Goal: Task Accomplishment & Management: Use online tool/utility

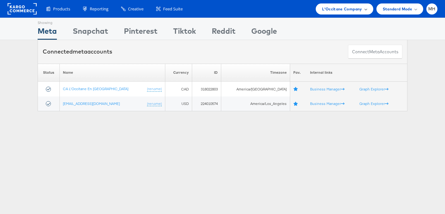
click at [342, 11] on span "L'Occitane Company" at bounding box center [342, 9] width 40 height 7
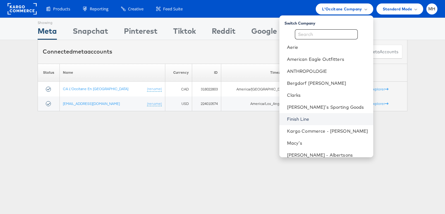
click at [322, 118] on link "Finish Line" at bounding box center [327, 119] width 81 height 6
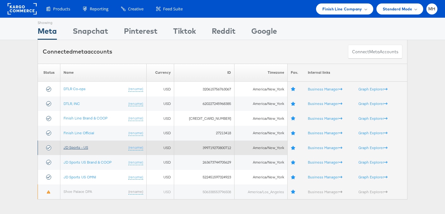
click at [85, 149] on link "JD Sports - US" at bounding box center [75, 147] width 25 height 5
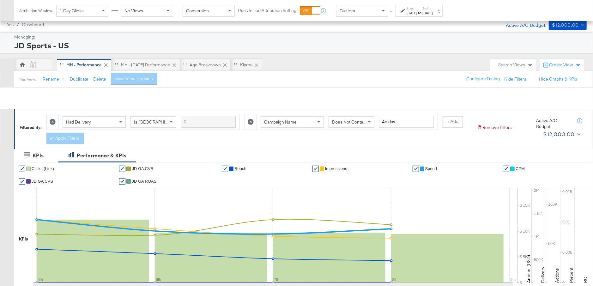
scroll to position [328, 0]
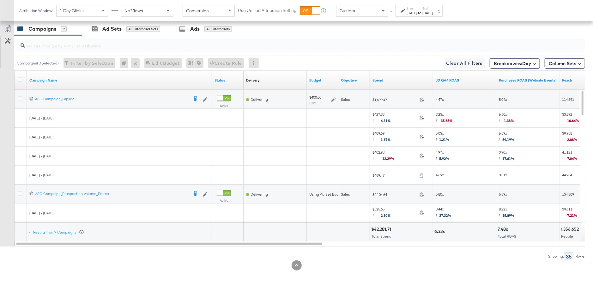
click at [433, 11] on div "[DATE]" at bounding box center [427, 12] width 10 height 5
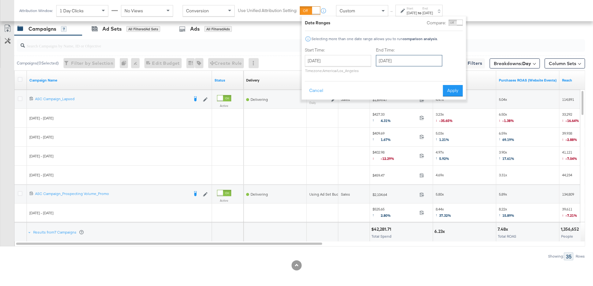
click at [423, 57] on input "[DATE]" at bounding box center [409, 60] width 66 height 11
click at [424, 103] on td "9" at bounding box center [426, 101] width 11 height 9
type input "[DATE]"
click at [453, 91] on button "Apply" at bounding box center [453, 90] width 20 height 11
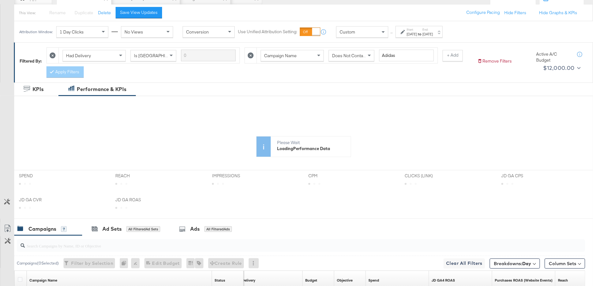
scroll to position [0, 0]
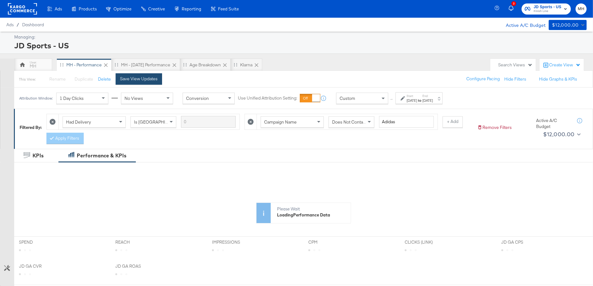
click at [137, 80] on div "Save View Updates" at bounding box center [139, 79] width 38 height 6
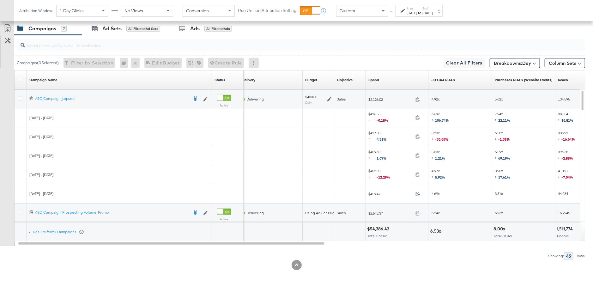
scroll to position [328, 0]
click at [453, 80] on link "JD GA4 ROAS" at bounding box center [461, 80] width 58 height 5
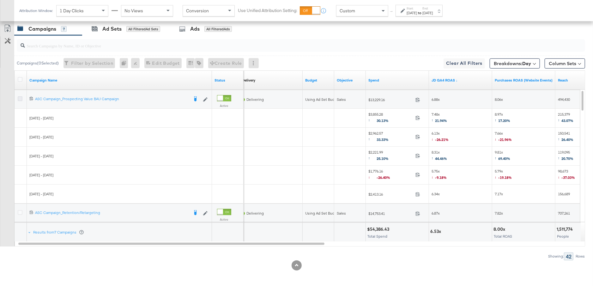
click at [21, 97] on icon at bounding box center [20, 98] width 5 height 5
click at [0, 0] on input "checkbox" at bounding box center [0, 0] width 0 height 0
click at [141, 31] on div "Ad Sets for 1 Campaign" at bounding box center [124, 28] width 64 height 7
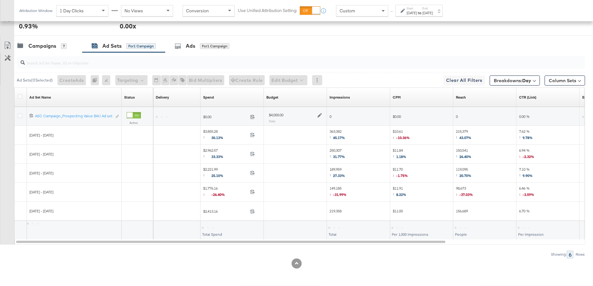
scroll to position [309, 0]
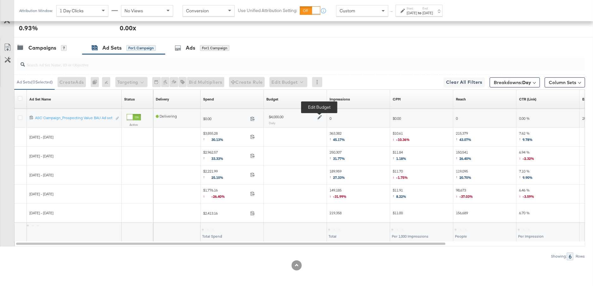
click at [319, 115] on icon at bounding box center [319, 117] width 4 height 4
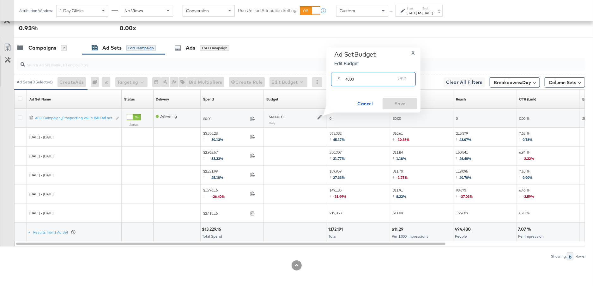
drag, startPoint x: 354, startPoint y: 80, endPoint x: 344, endPoint y: 80, distance: 9.8
click at [344, 80] on div "$ 4000 USD" at bounding box center [373, 79] width 85 height 14
type input "5000"
click at [398, 105] on span "Save" at bounding box center [400, 104] width 30 height 8
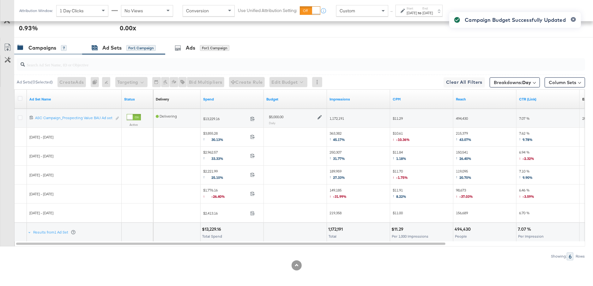
click at [57, 52] on div "Campaigns 7" at bounding box center [48, 48] width 68 height 14
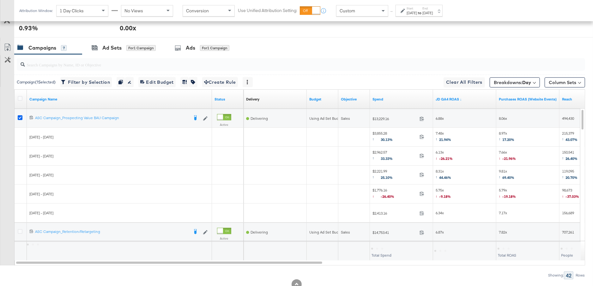
click at [19, 116] on icon at bounding box center [20, 117] width 5 height 5
click at [0, 0] on input "checkbox" at bounding box center [0, 0] width 0 height 0
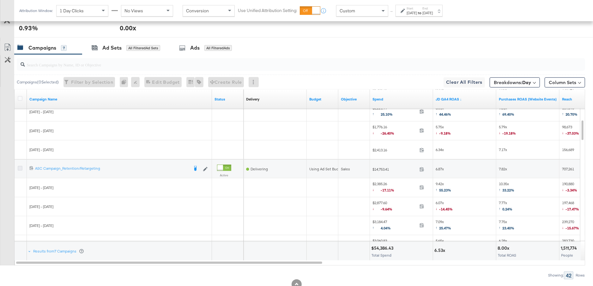
click at [19, 167] on icon at bounding box center [20, 168] width 5 height 5
click at [0, 0] on input "checkbox" at bounding box center [0, 0] width 0 height 0
click at [119, 50] on div "Ad Sets for 1 Campaign" at bounding box center [123, 48] width 83 height 14
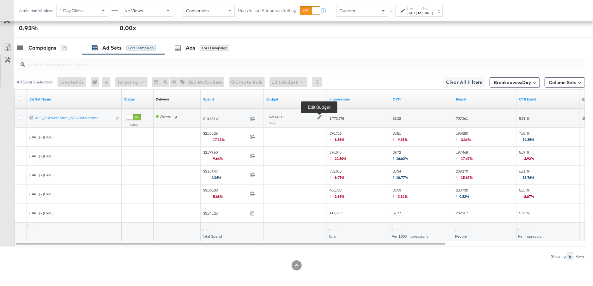
click at [320, 115] on icon at bounding box center [319, 117] width 4 height 4
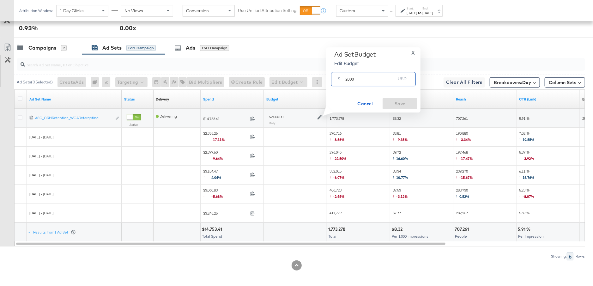
drag, startPoint x: 358, startPoint y: 79, endPoint x: 337, endPoint y: 78, distance: 20.6
click at [337, 78] on div "$ 2000 USD" at bounding box center [373, 79] width 85 height 14
type input "3000"
click at [396, 102] on span "Save" at bounding box center [400, 104] width 30 height 8
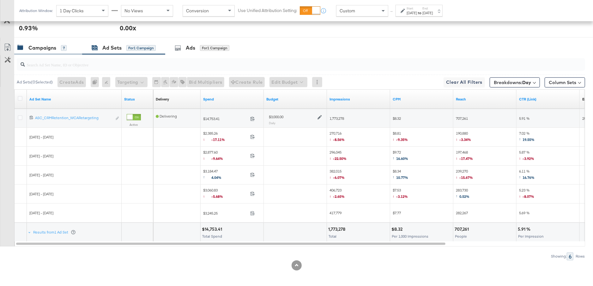
click at [48, 52] on div "Campaigns 7" at bounding box center [48, 48] width 68 height 14
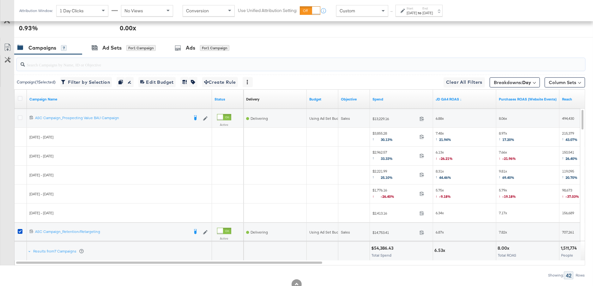
click at [56, 56] on input "search" at bounding box center [279, 62] width 508 height 12
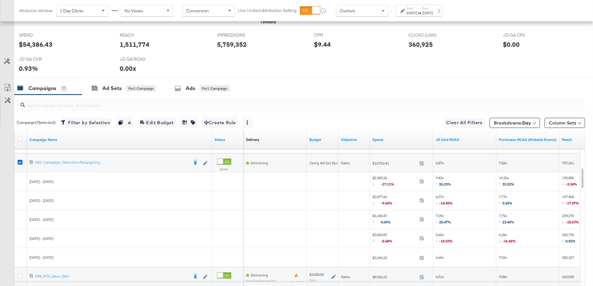
click at [20, 161] on icon at bounding box center [20, 162] width 5 height 5
click at [0, 0] on input "checkbox" at bounding box center [0, 0] width 0 height 0
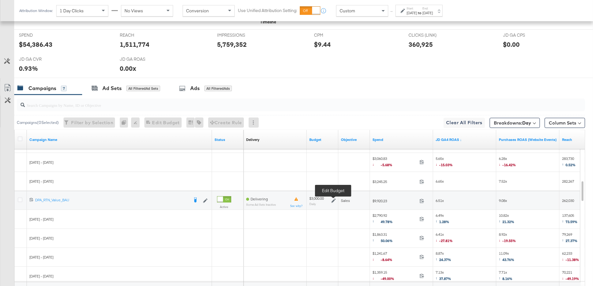
click at [334, 199] on icon at bounding box center [333, 200] width 4 height 4
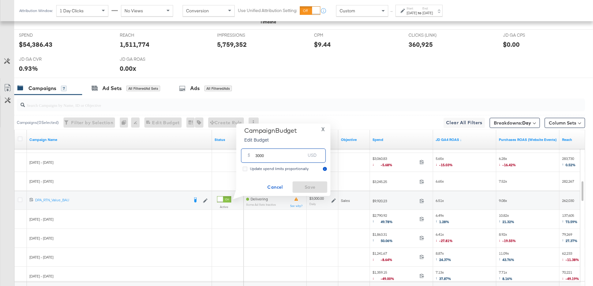
drag, startPoint x: 266, startPoint y: 154, endPoint x: 250, endPoint y: 154, distance: 16.7
click at [250, 154] on div "$ 3000 USD" at bounding box center [283, 155] width 85 height 14
type input "2500"
click at [324, 130] on span "X" at bounding box center [322, 129] width 3 height 9
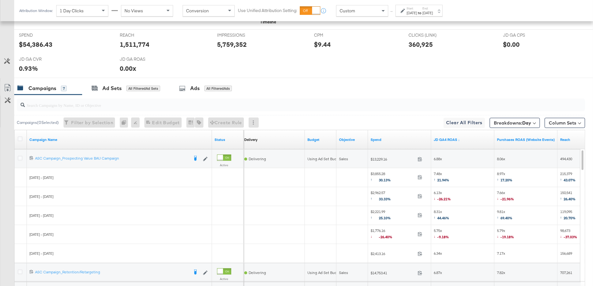
scroll to position [266, 0]
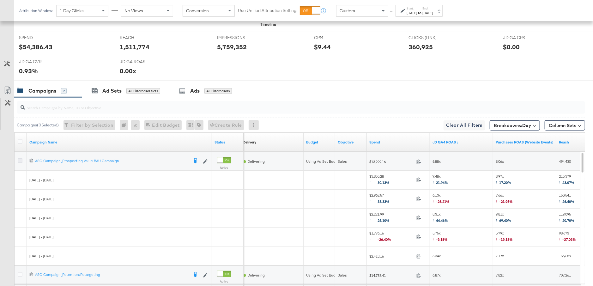
click at [19, 159] on icon at bounding box center [20, 160] width 5 height 5
click at [0, 0] on input "checkbox" at bounding box center [0, 0] width 0 height 0
click at [124, 89] on div "Ad Sets for 1 Campaign" at bounding box center [124, 90] width 64 height 7
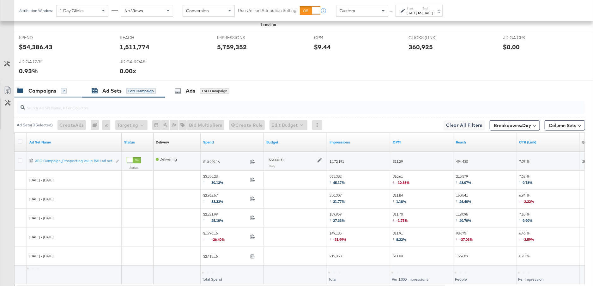
click at [58, 88] on div "Campaigns 7" at bounding box center [41, 90] width 49 height 7
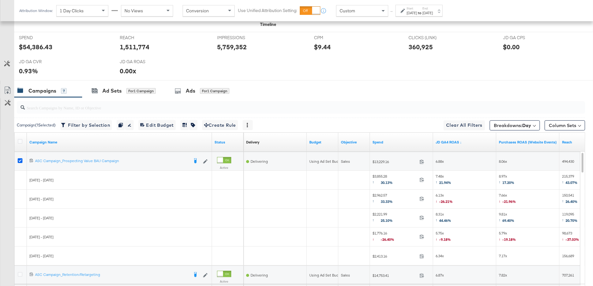
click at [20, 158] on icon at bounding box center [20, 160] width 5 height 5
click at [0, 0] on input "checkbox" at bounding box center [0, 0] width 0 height 0
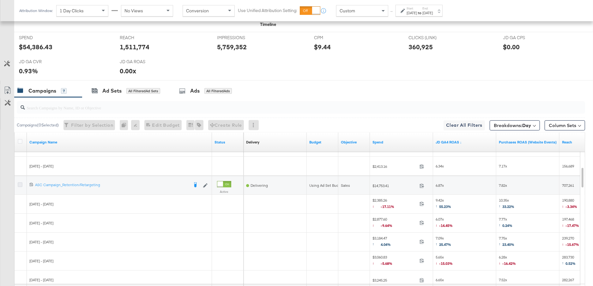
click at [20, 182] on icon at bounding box center [20, 184] width 5 height 5
click at [0, 0] on input "checkbox" at bounding box center [0, 0] width 0 height 0
click at [97, 89] on icon at bounding box center [95, 91] width 6 height 4
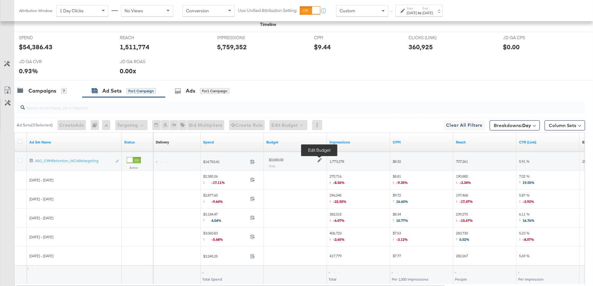
click at [320, 158] on icon at bounding box center [319, 160] width 4 height 4
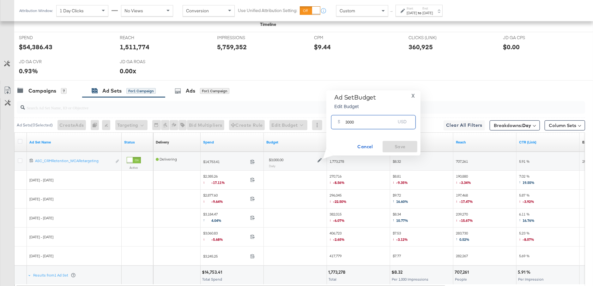
drag, startPoint x: 357, startPoint y: 123, endPoint x: 342, endPoint y: 123, distance: 15.2
click at [341, 123] on div "$ 3000 USD" at bounding box center [373, 122] width 85 height 14
type input "4000"
click at [391, 144] on span "Save" at bounding box center [400, 147] width 30 height 8
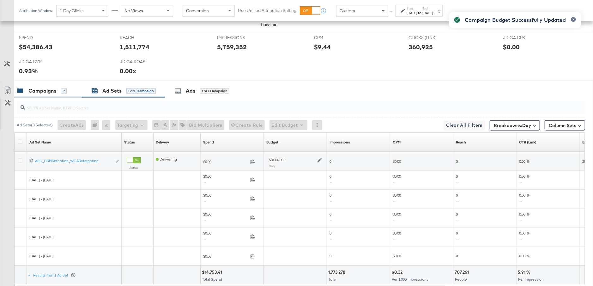
click at [45, 89] on div "Campaigns" at bounding box center [42, 90] width 28 height 7
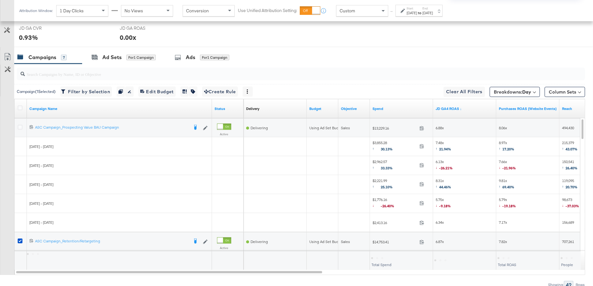
scroll to position [328, 0]
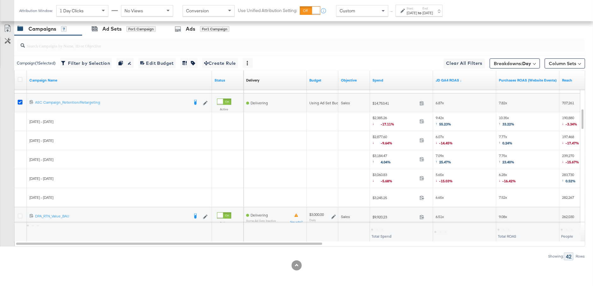
click at [19, 101] on icon at bounding box center [20, 102] width 5 height 5
click at [0, 0] on input "checkbox" at bounding box center [0, 0] width 0 height 0
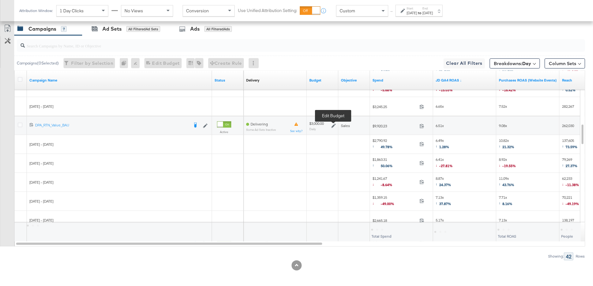
click at [335, 124] on icon at bounding box center [333, 126] width 4 height 4
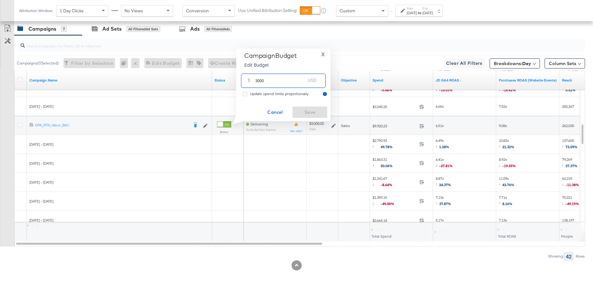
drag, startPoint x: 272, startPoint y: 82, endPoint x: 249, endPoint y: 81, distance: 23.4
click at [249, 81] on div "$ 3000 USD" at bounding box center [283, 81] width 85 height 14
type input "2500"
click at [310, 112] on span "Save" at bounding box center [310, 112] width 30 height 8
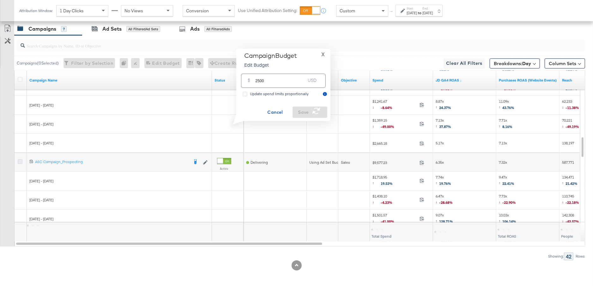
click at [20, 160] on icon at bounding box center [20, 161] width 5 height 5
click at [0, 0] on input "checkbox" at bounding box center [0, 0] width 0 height 0
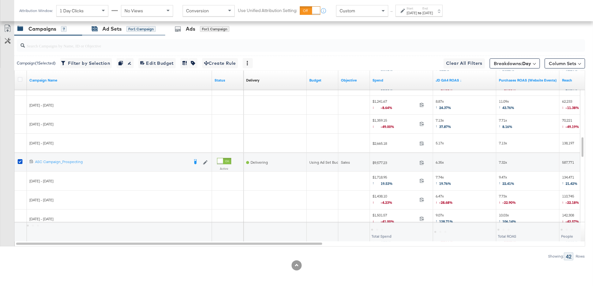
click at [127, 26] on div "for 1 Campaign" at bounding box center [140, 29] width 29 height 6
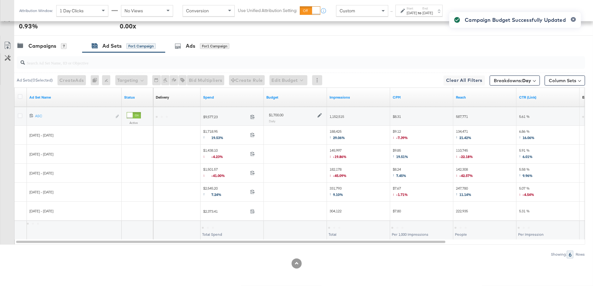
scroll to position [309, 0]
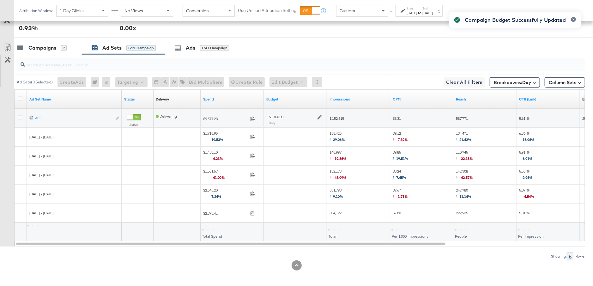
click at [319, 116] on icon at bounding box center [319, 117] width 4 height 4
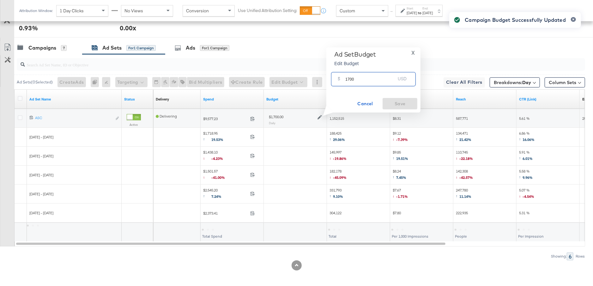
drag, startPoint x: 359, startPoint y: 82, endPoint x: 340, endPoint y: 81, distance: 19.3
click at [340, 81] on div "$ 1700 USD" at bounding box center [373, 79] width 85 height 14
type input "2000"
click at [393, 108] on button "Save" at bounding box center [400, 103] width 35 height 11
click at [53, 46] on div "Campaigns" at bounding box center [42, 47] width 28 height 7
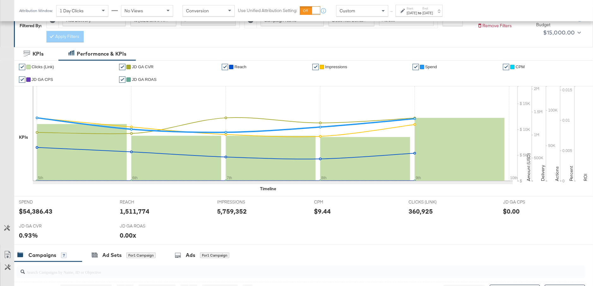
scroll to position [328, 0]
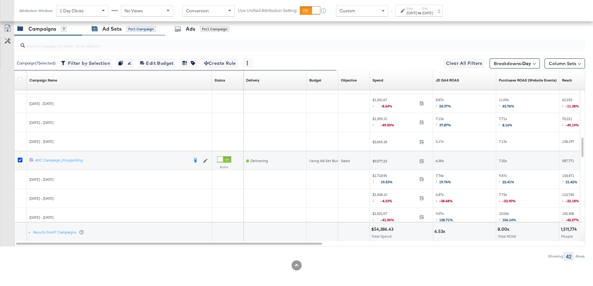
click at [127, 27] on div "for 1 Campaign" at bounding box center [140, 29] width 29 height 6
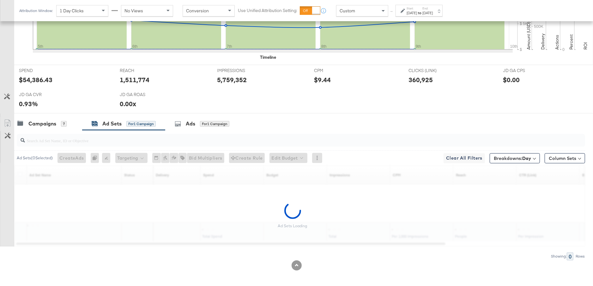
scroll to position [309, 0]
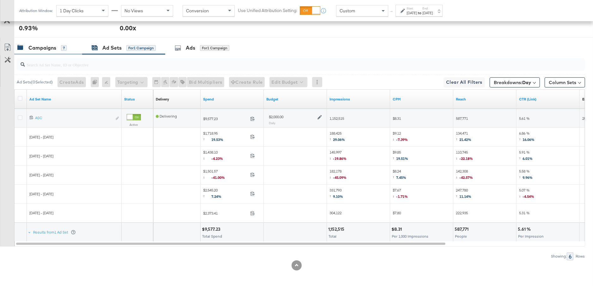
click at [65, 45] on div "7" at bounding box center [64, 48] width 6 height 6
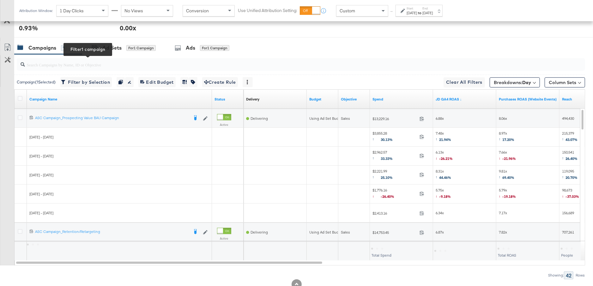
scroll to position [328, 0]
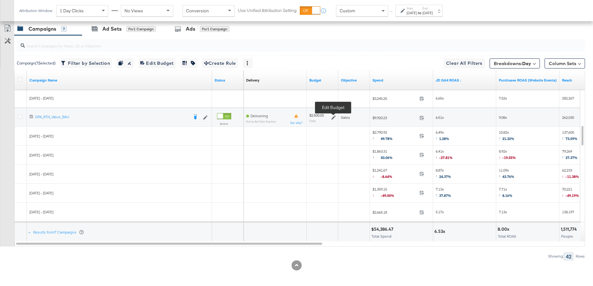
click at [334, 115] on icon at bounding box center [333, 117] width 4 height 4
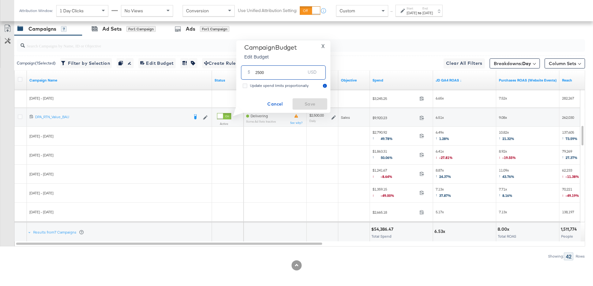
drag, startPoint x: 267, startPoint y: 72, endPoint x: 251, endPoint y: 72, distance: 16.4
click at [251, 72] on div "$ 2500 USD" at bounding box center [283, 72] width 85 height 14
type input "3000"
click at [311, 105] on span "Save" at bounding box center [310, 104] width 30 height 8
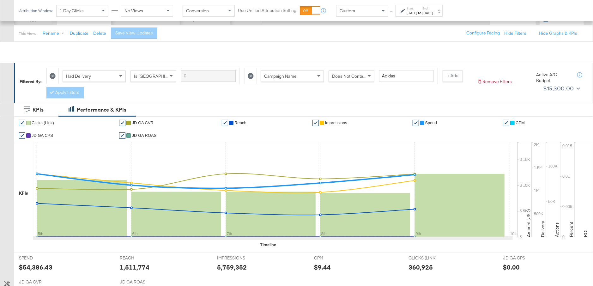
scroll to position [0, 0]
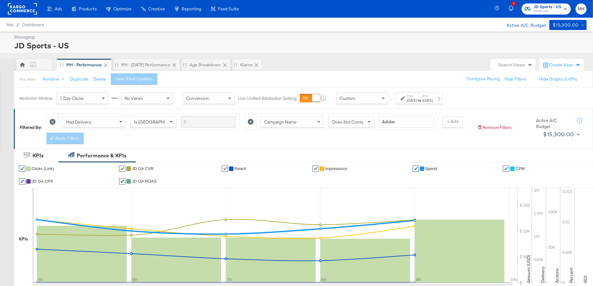
click at [553, 12] on span "Finish Line" at bounding box center [548, 11] width 28 height 5
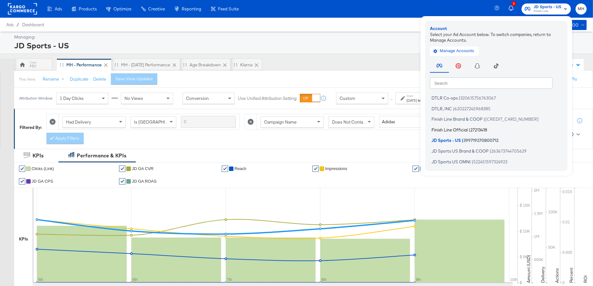
click at [459, 130] on span "Finish Line Official" at bounding box center [450, 129] width 36 height 5
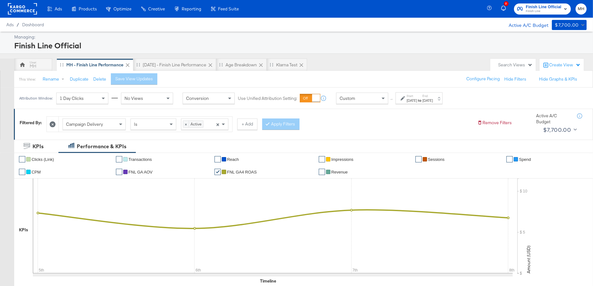
click at [433, 99] on div "[DATE]" at bounding box center [427, 100] width 10 height 5
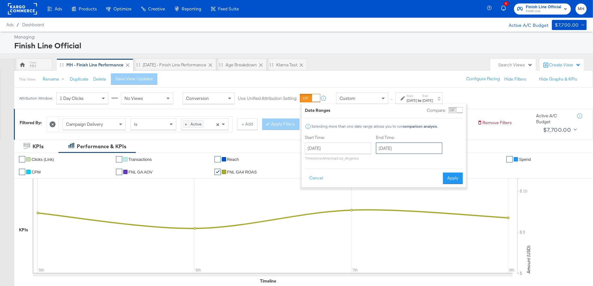
click at [423, 146] on input "[DATE]" at bounding box center [409, 147] width 66 height 11
click at [426, 188] on td "9" at bounding box center [426, 188] width 11 height 9
type input "[DATE]"
click at [450, 184] on div "Date Ranges Compare: Comparison is not available when breakdowns are selected S…" at bounding box center [384, 145] width 164 height 83
click at [454, 176] on button "Apply" at bounding box center [453, 177] width 20 height 11
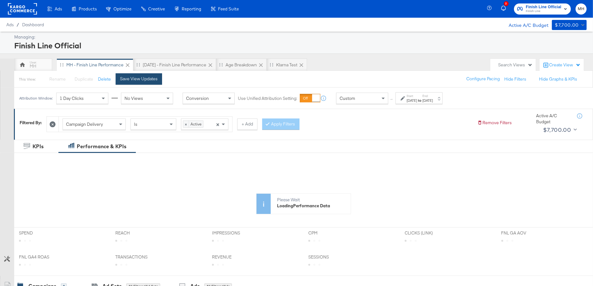
click at [143, 78] on div "Save View Updates" at bounding box center [139, 79] width 38 height 6
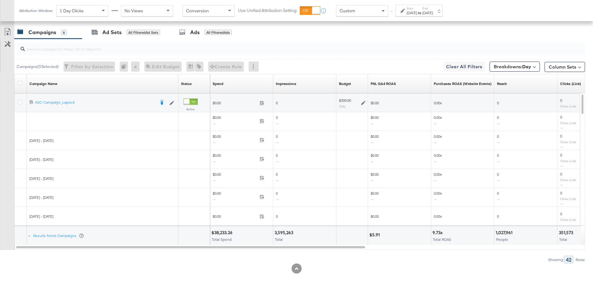
scroll to position [318, 0]
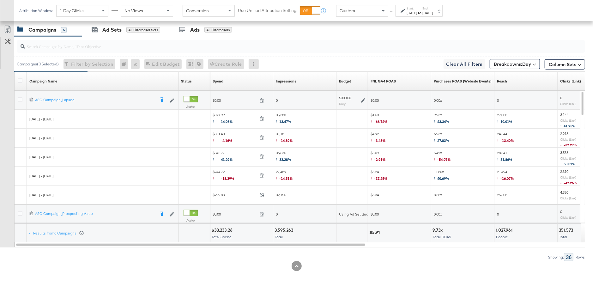
click at [400, 80] on div "FNL GA4 ROAS Sorting Unavailable" at bounding box center [399, 81] width 63 height 10
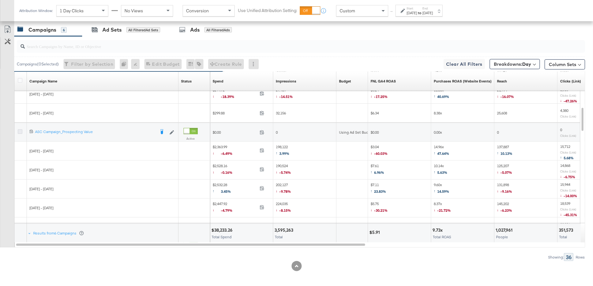
click at [21, 131] on icon at bounding box center [20, 131] width 5 height 5
click at [0, 0] on input "checkbox" at bounding box center [0, 0] width 0 height 0
click at [114, 33] on div "Ad Sets for 1 Campaign" at bounding box center [123, 30] width 83 height 14
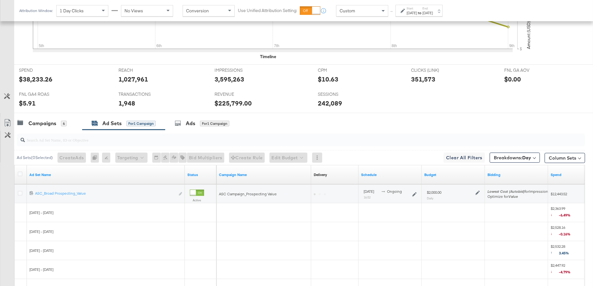
scroll to position [300, 0]
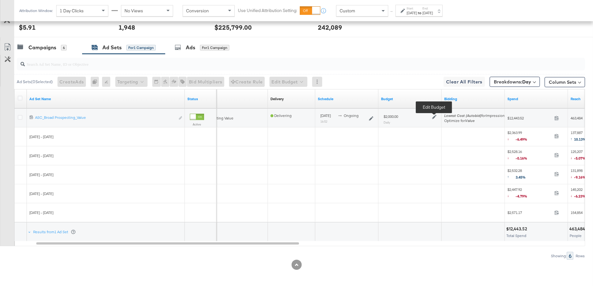
click at [433, 116] on icon at bounding box center [434, 117] width 4 height 4
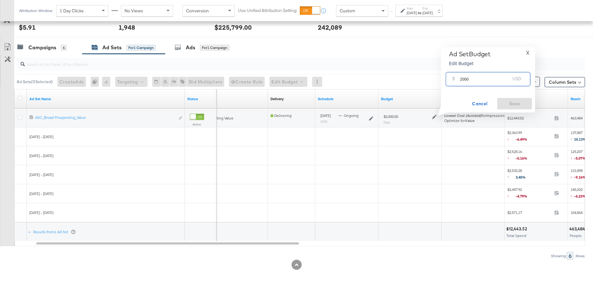
drag, startPoint x: 472, startPoint y: 78, endPoint x: 457, endPoint y: 79, distance: 14.2
click at [457, 79] on div "$ 2000 USD" at bounding box center [488, 79] width 85 height 14
type input "3000"
click at [516, 104] on span "Save" at bounding box center [515, 104] width 30 height 8
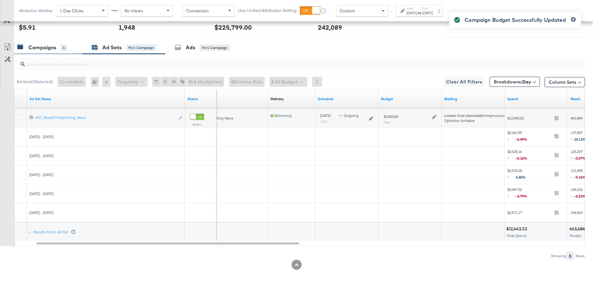
click at [58, 48] on div "Campaigns 6" at bounding box center [41, 47] width 49 height 7
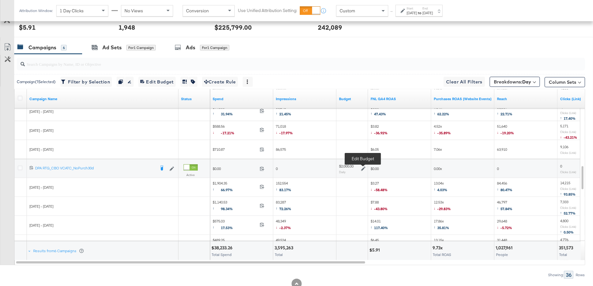
click at [362, 167] on icon at bounding box center [363, 168] width 4 height 4
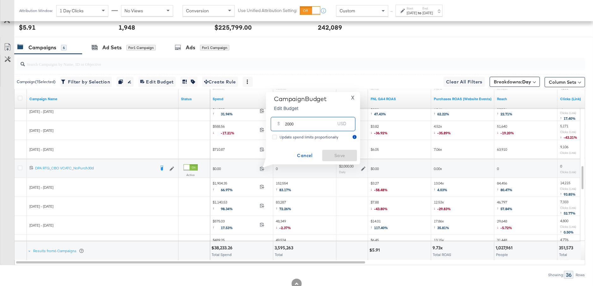
drag, startPoint x: 296, startPoint y: 127, endPoint x: 280, endPoint y: 127, distance: 15.5
click at [280, 127] on div "$ 2000 USD" at bounding box center [313, 124] width 85 height 14
type input "2500"
click at [338, 152] on span "Save" at bounding box center [340, 156] width 30 height 8
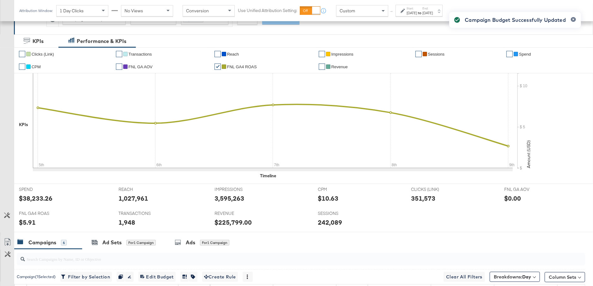
scroll to position [319, 0]
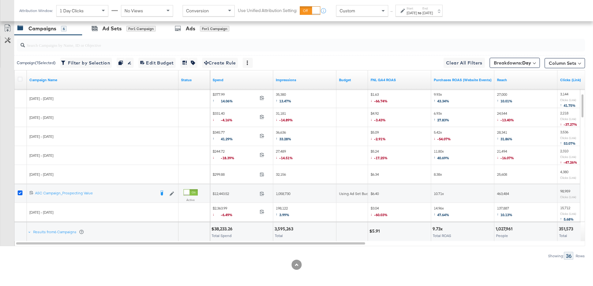
click at [21, 190] on icon at bounding box center [20, 192] width 5 height 5
click at [0, 0] on input "checkbox" at bounding box center [0, 0] width 0 height 0
click at [21, 190] on icon at bounding box center [20, 192] width 5 height 5
click at [0, 0] on input "checkbox" at bounding box center [0, 0] width 0 height 0
click at [100, 26] on div "Ad Sets for 1 Campaign" at bounding box center [124, 28] width 64 height 7
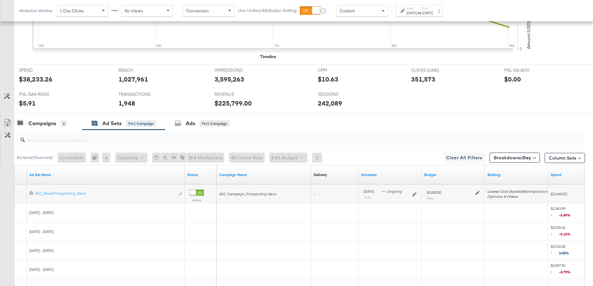
scroll to position [300, 0]
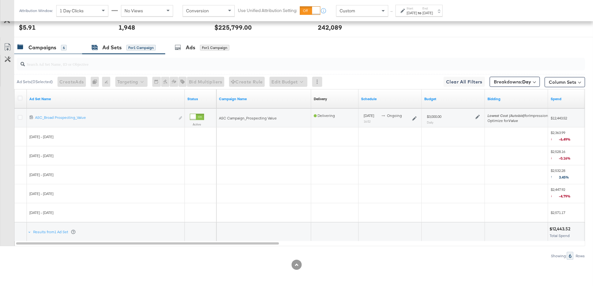
click at [60, 44] on div "Campaigns 6" at bounding box center [41, 47] width 49 height 7
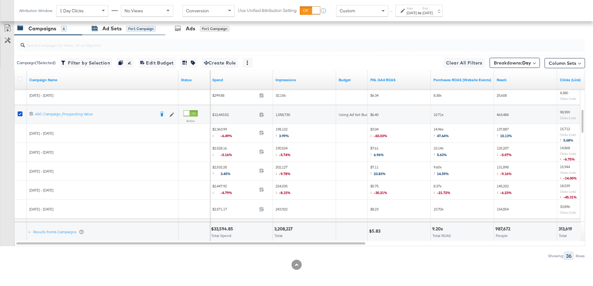
click at [112, 30] on div "Ad Sets" at bounding box center [111, 28] width 19 height 7
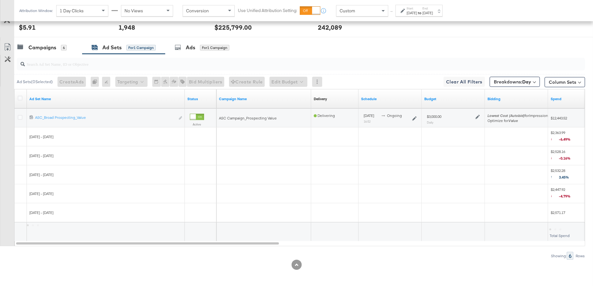
click at [475, 115] on icon at bounding box center [477, 117] width 4 height 4
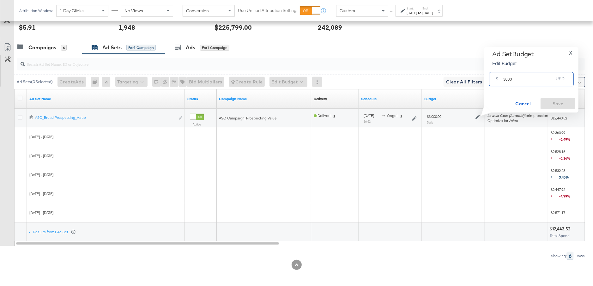
drag, startPoint x: 518, startPoint y: 80, endPoint x: 501, endPoint y: 80, distance: 17.1
click at [501, 80] on div "$ 3000 USD" at bounding box center [531, 79] width 85 height 14
type input "3500"
click at [559, 104] on span "Save" at bounding box center [558, 104] width 30 height 8
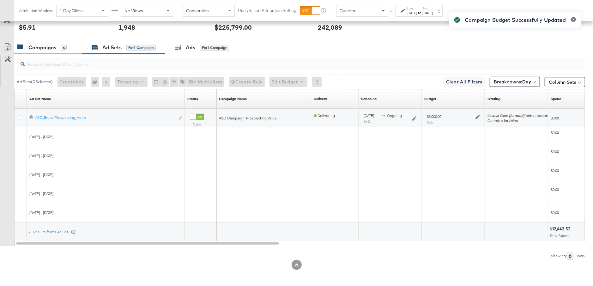
click at [47, 48] on div "Campaigns" at bounding box center [42, 47] width 28 height 7
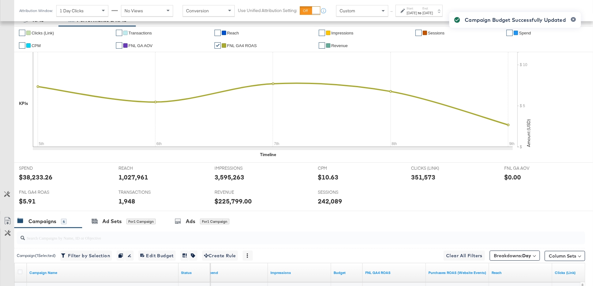
scroll to position [0, 0]
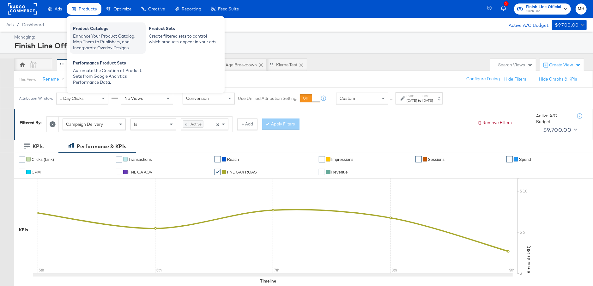
click at [91, 35] on div "Enhance Your Product Catalog, Map Them to Publishers, and Incorporate Overlay D…" at bounding box center [107, 42] width 69 height 18
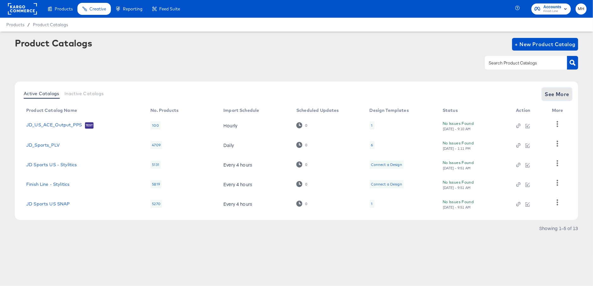
click at [560, 94] on span "See More" at bounding box center [557, 94] width 25 height 9
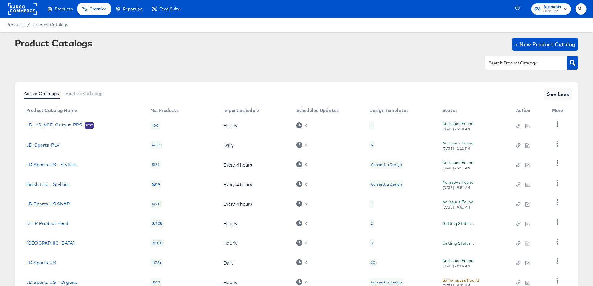
scroll to position [67, 0]
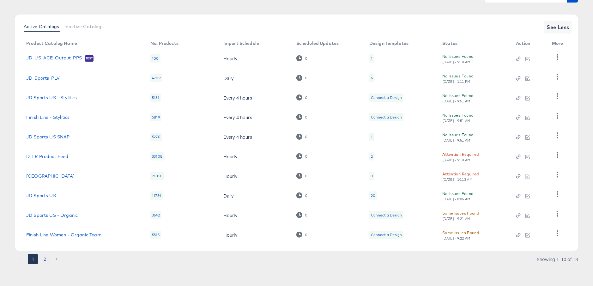
click at [45, 257] on button "2" at bounding box center [45, 259] width 10 height 10
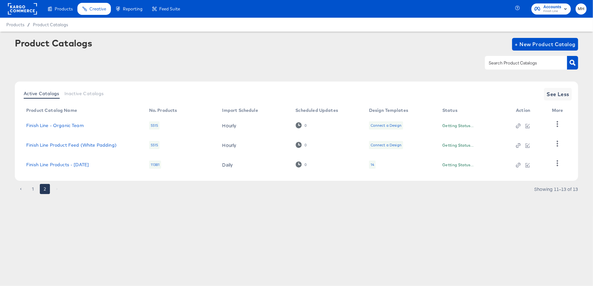
scroll to position [0, 0]
click at [71, 163] on link "Finish Line Products - 07/19/16" at bounding box center [57, 164] width 63 height 5
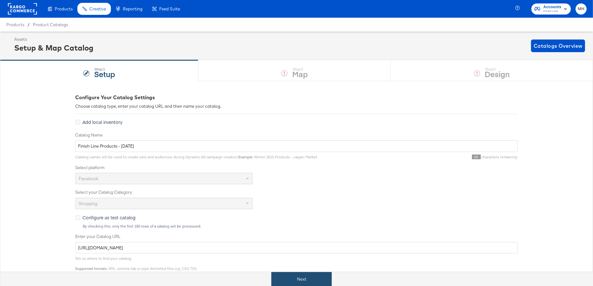
click at [319, 276] on button "Next" at bounding box center [301, 279] width 60 height 14
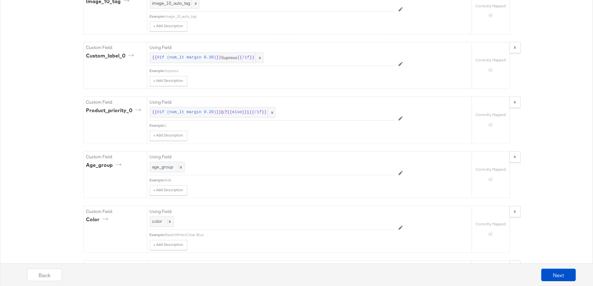
scroll to position [2654, 0]
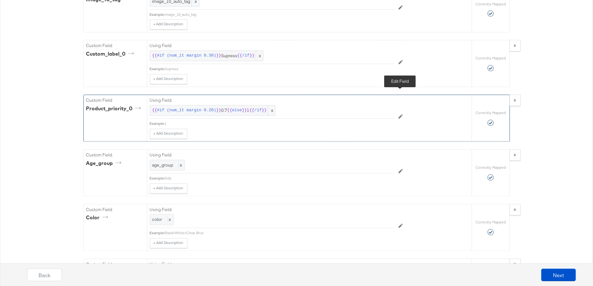
click at [401, 115] on icon at bounding box center [400, 117] width 4 height 4
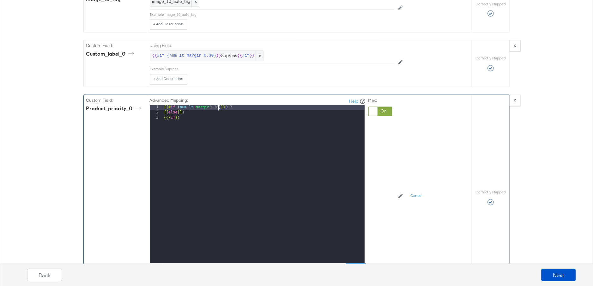
click at [218, 105] on div "{{# if ( num_lt margin 0.20 ) }} 0.7 {{ else }} 1 {{/ if }}" at bounding box center [264, 189] width 202 height 168
click at [355, 263] on button "Apply" at bounding box center [356, 268] width 20 height 11
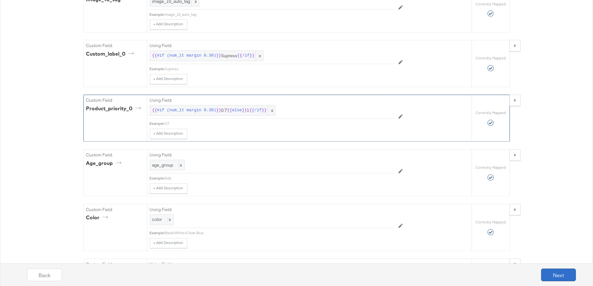
click at [563, 276] on button "Next" at bounding box center [558, 275] width 35 height 13
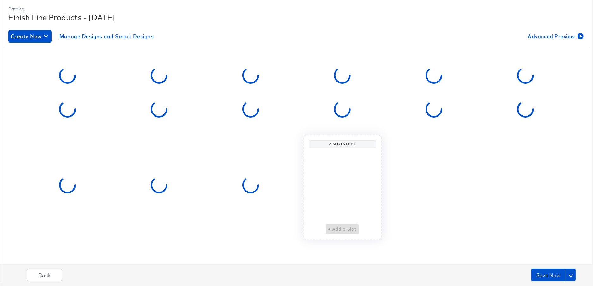
scroll to position [0, 0]
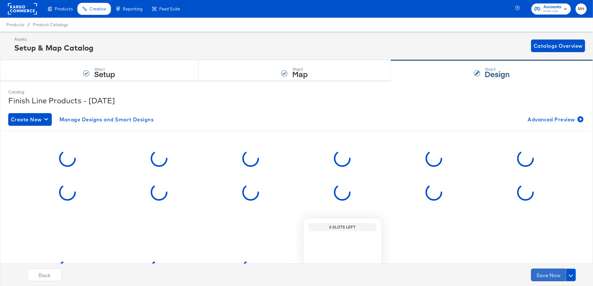
click at [547, 277] on button "Save Now" at bounding box center [548, 275] width 35 height 13
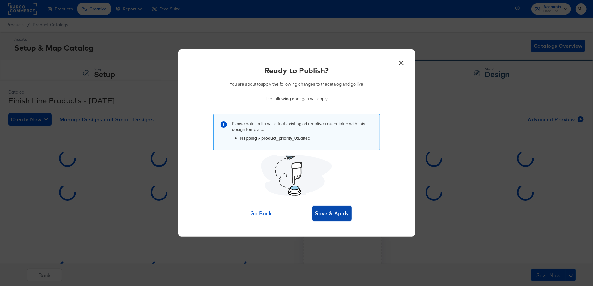
click at [340, 213] on span "Save & Apply" at bounding box center [332, 213] width 34 height 9
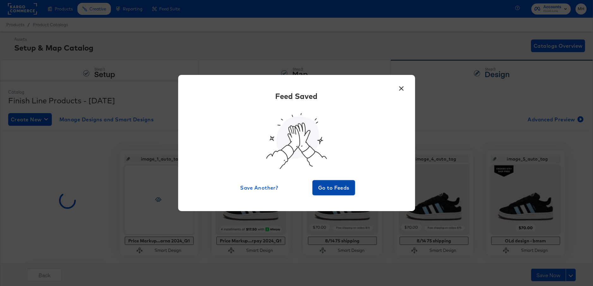
click at [337, 189] on span "Go to Feeds" at bounding box center [334, 187] width 38 height 9
